Goal: Transaction & Acquisition: Purchase product/service

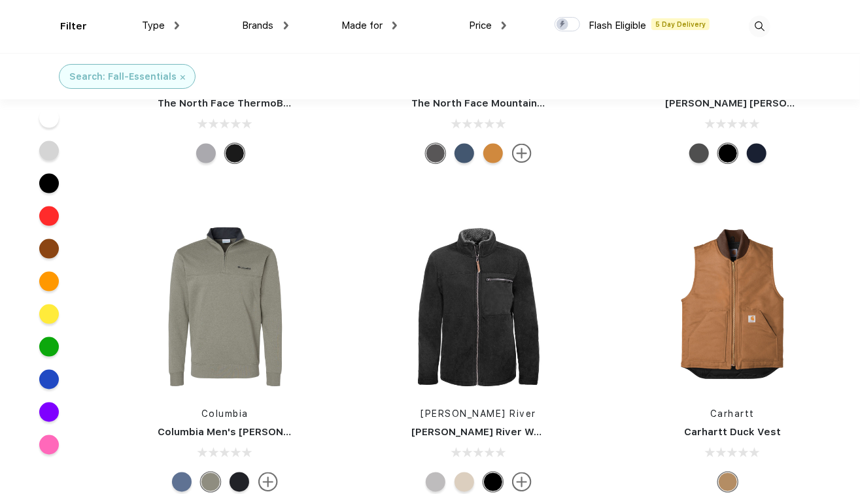
scroll to position [850, 0]
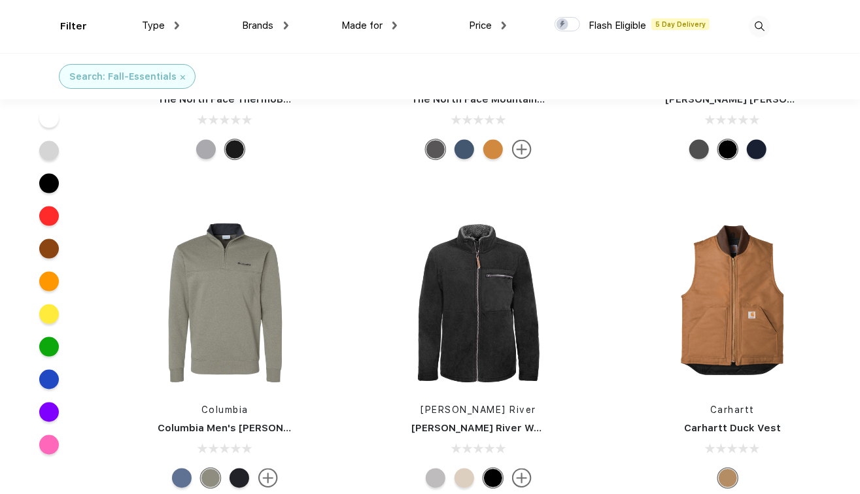
click at [180, 479] on div at bounding box center [182, 479] width 20 height 20
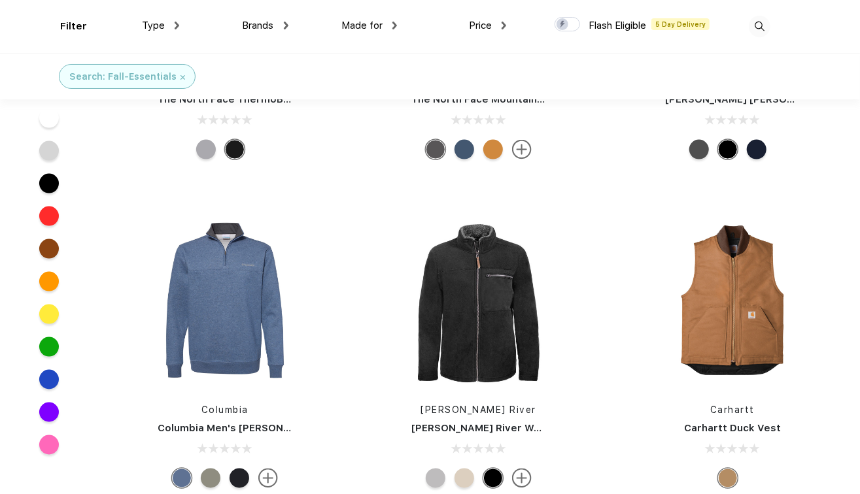
click at [239, 481] on div at bounding box center [239, 479] width 20 height 20
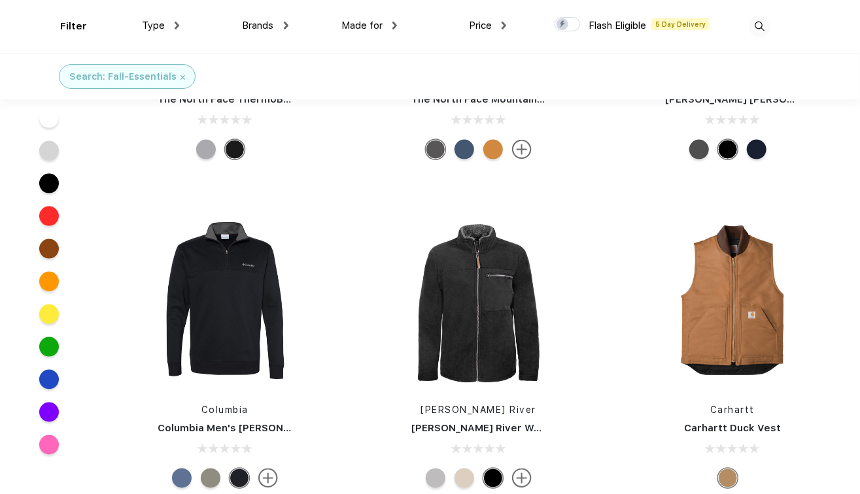
click at [191, 477] on div at bounding box center [182, 479] width 20 height 20
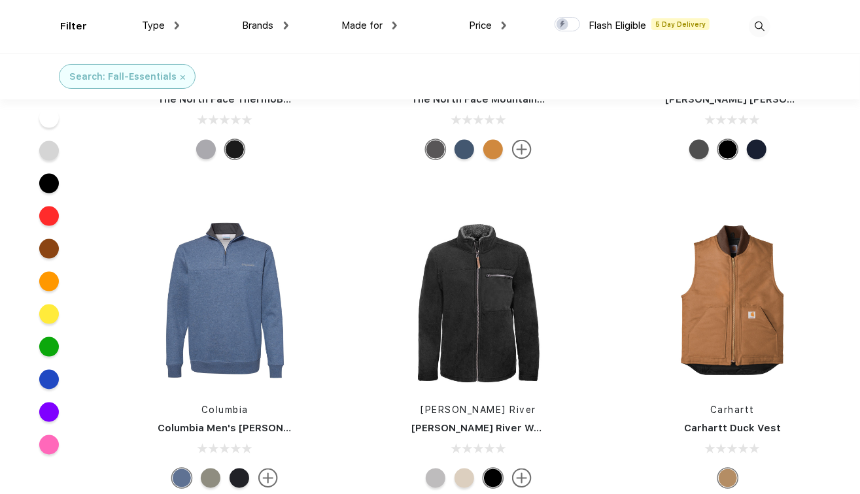
click at [271, 480] on img at bounding box center [268, 479] width 20 height 20
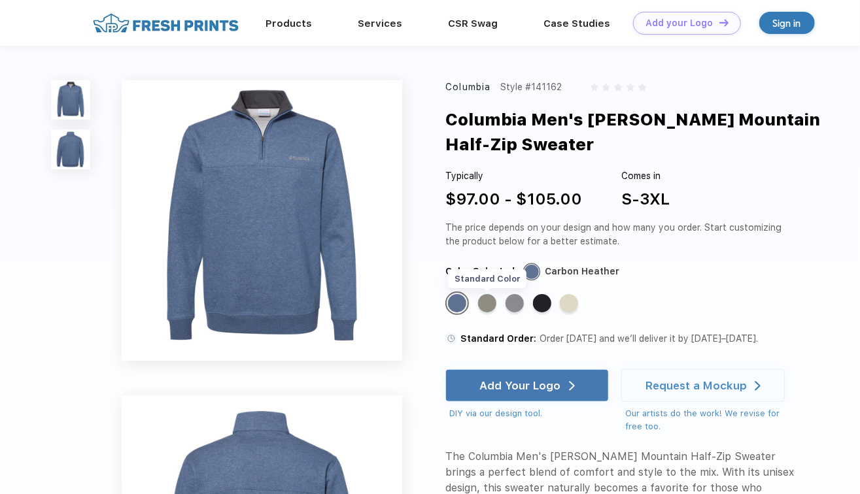
click at [486, 302] on div "Standard Color" at bounding box center [487, 303] width 18 height 18
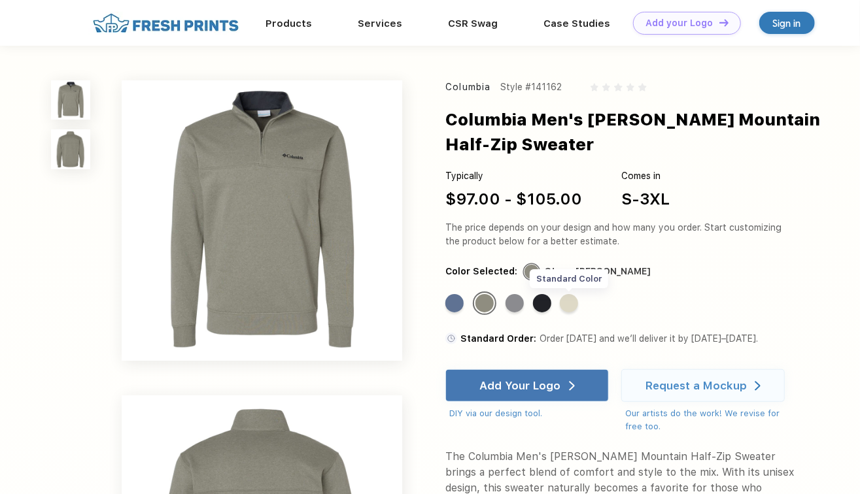
click at [568, 306] on div "Standard Color" at bounding box center [569, 303] width 18 height 18
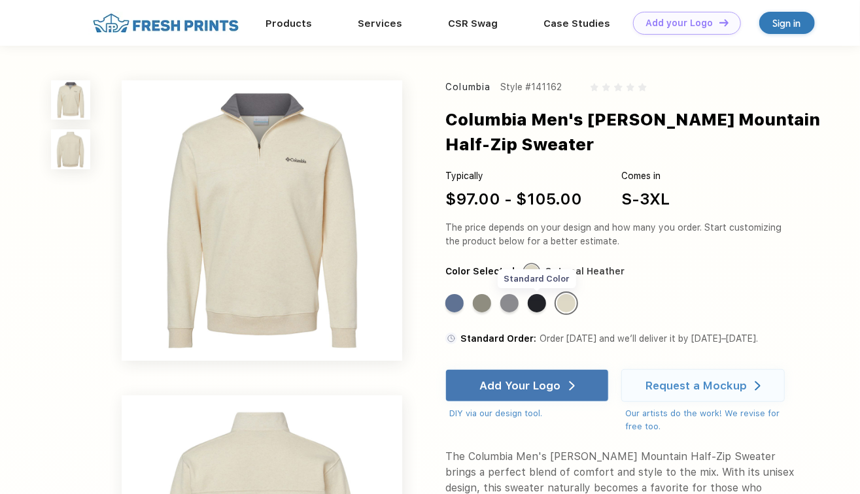
click at [536, 302] on div "Standard Color" at bounding box center [536, 303] width 18 height 18
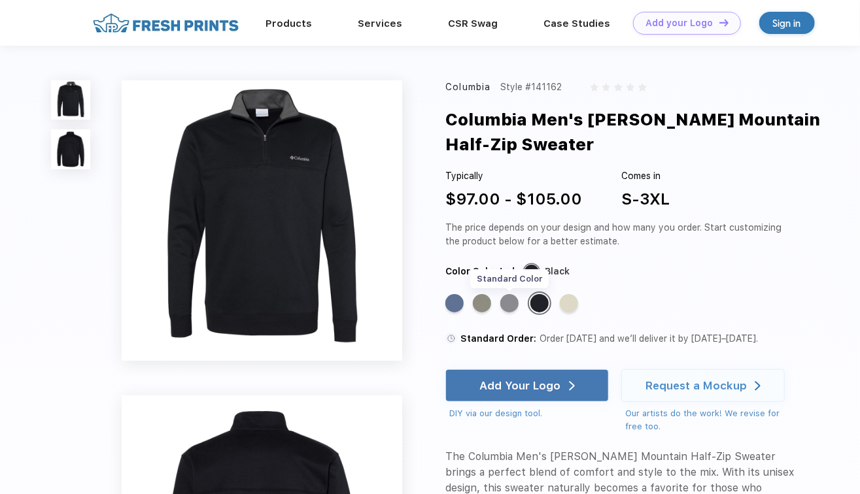
click at [510, 310] on div "Standard Color" at bounding box center [509, 303] width 18 height 18
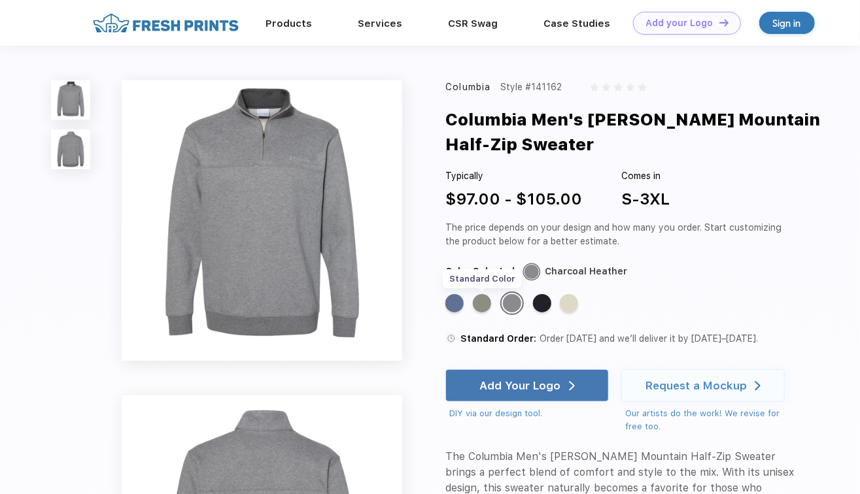
click at [484, 309] on div "Standard Color" at bounding box center [482, 303] width 18 height 18
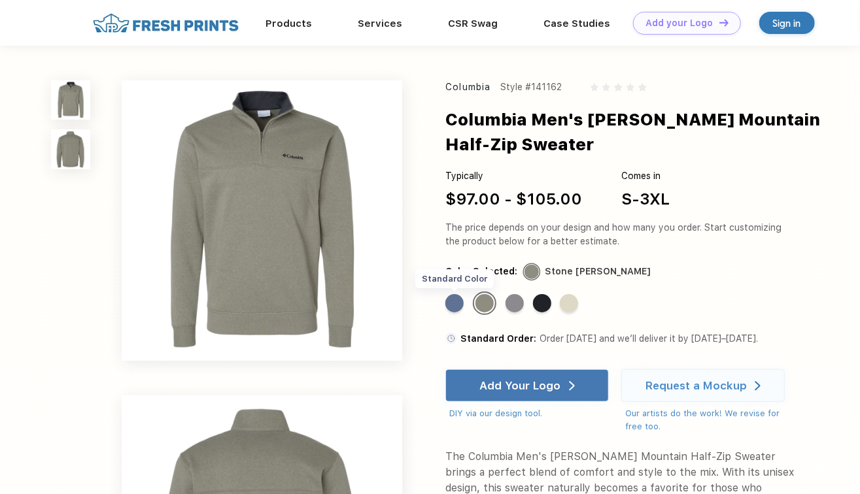
click at [459, 304] on div "Standard Color" at bounding box center [454, 303] width 18 height 18
